Goal: Navigation & Orientation: Find specific page/section

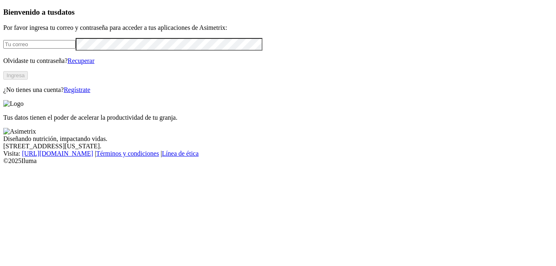
type input "[EMAIL_ADDRESS][DOMAIN_NAME]"
click at [28, 80] on button "Ingresa" at bounding box center [15, 75] width 25 height 9
